Goal: Communication & Community: Answer question/provide support

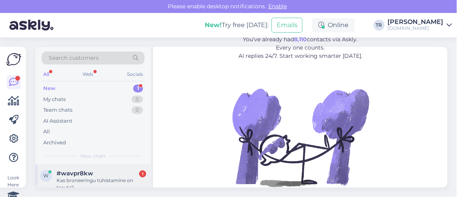
click at [103, 174] on div "#wavpr8kw 1" at bounding box center [102, 173] width 90 height 7
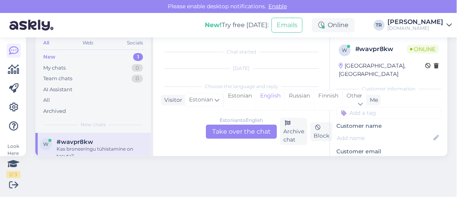
scroll to position [16, 0]
click at [233, 89] on div "Choose the language and reply" at bounding box center [241, 86] width 161 height 7
click at [235, 100] on div "Estonian" at bounding box center [240, 100] width 32 height 20
click at [242, 124] on div "Estonian to Estonian Take over the chat Archive chat Block" at bounding box center [241, 131] width 161 height 27
click at [243, 131] on div "Estonian to Estonian Take over the chat" at bounding box center [241, 132] width 71 height 14
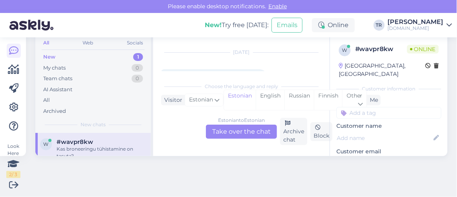
scroll to position [0, 0]
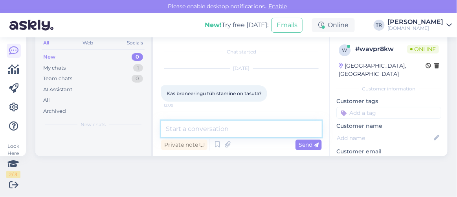
click at [243, 132] on textarea at bounding box center [241, 129] width 161 height 17
type textarea "Tere"
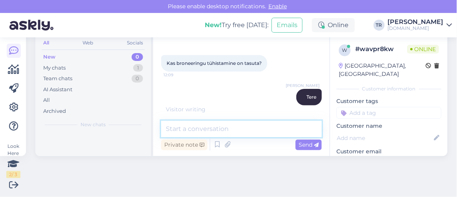
paste textarea "Igal hotellipaketil on oma tühistamistingimused, mis on nähtavad broneeringu te…"
type textarea "Igal hotellipaketil on oma tühistamistingimused, mis on nähtavad broneeringu te…"
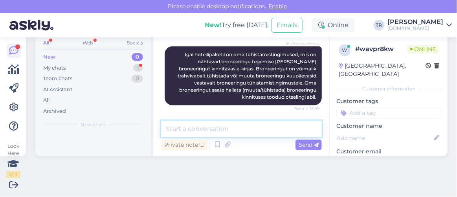
scroll to position [140, 0]
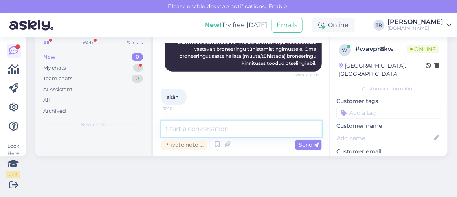
click at [195, 125] on textarea at bounding box center [241, 129] width 161 height 17
type textarea "Palun! :)"
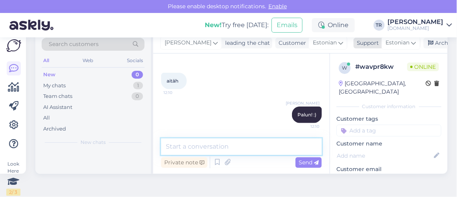
scroll to position [0, 0]
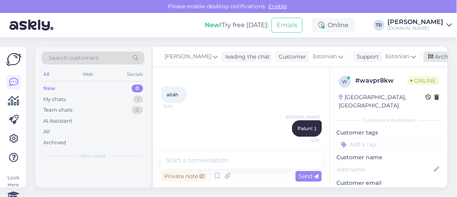
click at [432, 56] on div "Archive chat" at bounding box center [449, 56] width 50 height 11
